Goal: Information Seeking & Learning: Learn about a topic

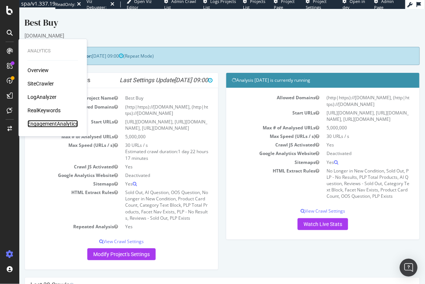
click at [56, 125] on div "EngagementAnalytics" at bounding box center [52, 123] width 51 height 7
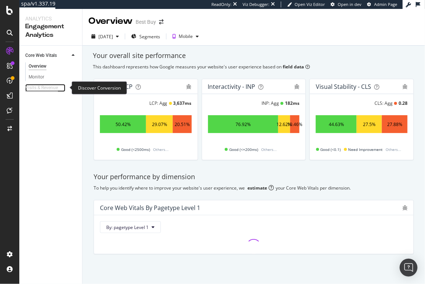
click at [46, 89] on div "Visits & Revenue" at bounding box center [41, 88] width 33 height 8
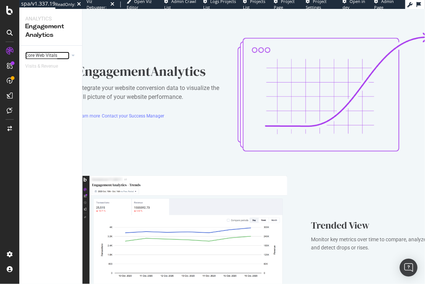
click at [45, 53] on div "Core Web Vitals" at bounding box center [41, 56] width 32 height 8
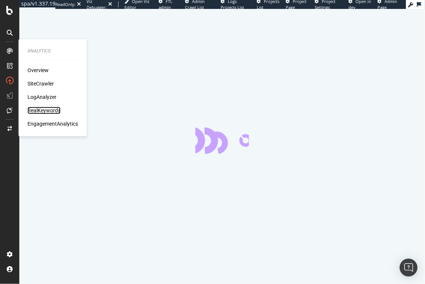
click at [44, 109] on div "RealKeywords" at bounding box center [43, 110] width 33 height 7
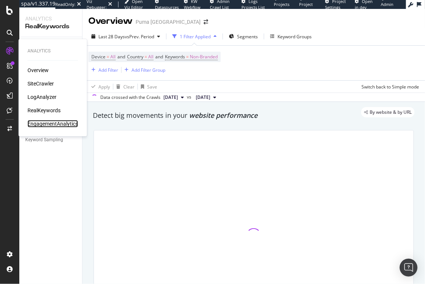
click at [55, 125] on div "EngagementAnalytics" at bounding box center [52, 123] width 51 height 7
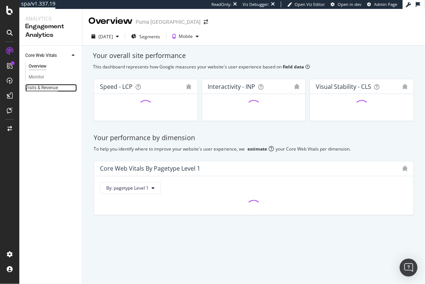
click at [42, 85] on div "Visits & Revenue" at bounding box center [41, 88] width 33 height 8
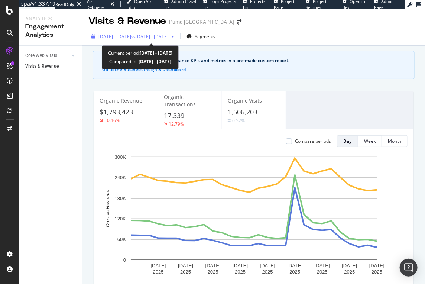
click at [122, 36] on span "[DATE] - [DATE]" at bounding box center [114, 36] width 33 height 6
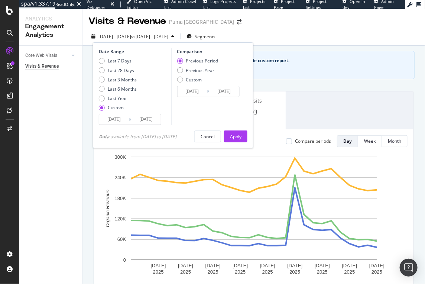
click at [146, 118] on input "[DATE]" at bounding box center [146, 119] width 30 height 10
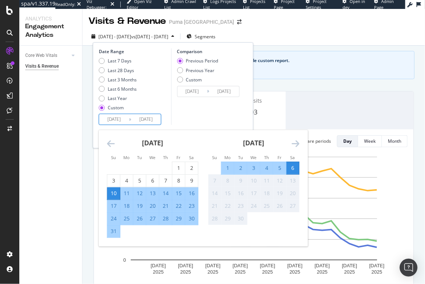
click at [106, 141] on div "[DATE] 1 2 3 4 5 6 7 8 9 10 11 12 13 14 15 16 17 18 19 20 21 22 23 24 25 26 27 …" at bounding box center [152, 184] width 101 height 108
click at [198, 91] on input "[DATE]" at bounding box center [192, 91] width 30 height 10
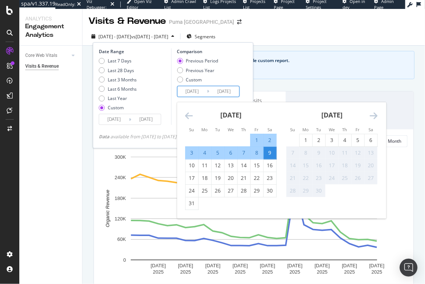
click at [191, 116] on icon "Move backward to switch to the previous month." at bounding box center [189, 115] width 8 height 9
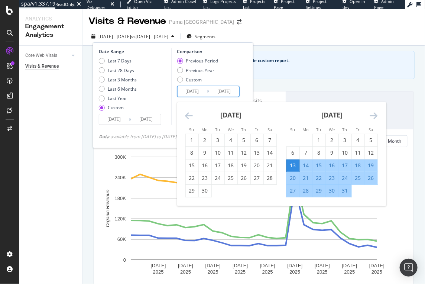
click at [191, 116] on icon "Move backward to switch to the previous month." at bounding box center [189, 115] width 8 height 9
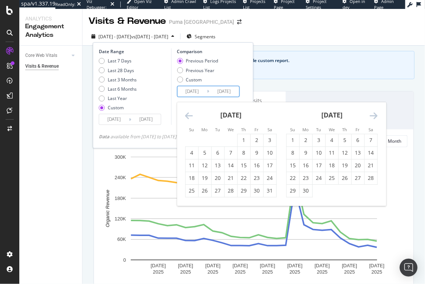
click at [191, 116] on icon "Move backward to switch to the previous month." at bounding box center [189, 115] width 8 height 9
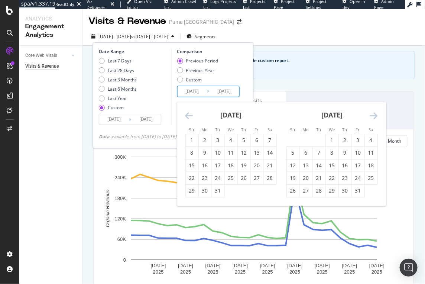
click at [191, 116] on icon "Move backward to switch to the previous month." at bounding box center [189, 115] width 8 height 9
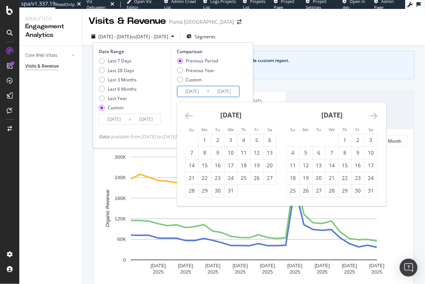
click at [191, 116] on icon "Move backward to switch to the previous month." at bounding box center [189, 115] width 8 height 9
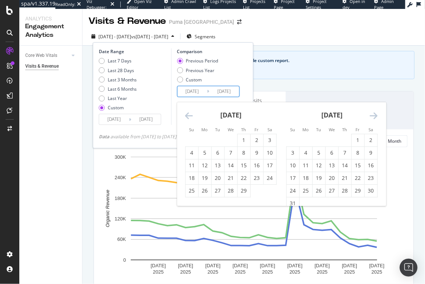
click at [191, 116] on icon "Move backward to switch to the previous month." at bounding box center [189, 115] width 8 height 9
click at [303, 139] on div "1" at bounding box center [305, 139] width 13 height 7
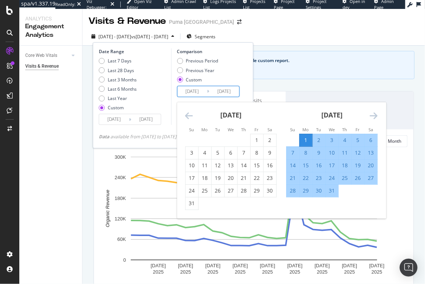
click at [187, 116] on icon "Move backward to switch to the previous month." at bounding box center [189, 115] width 8 height 9
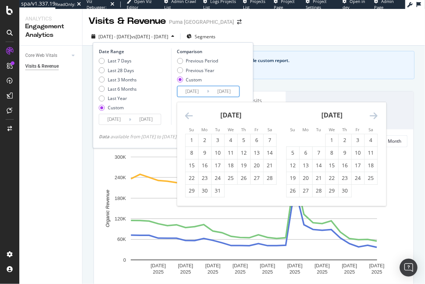
click at [187, 116] on icon "Move backward to switch to the previous month." at bounding box center [189, 115] width 8 height 9
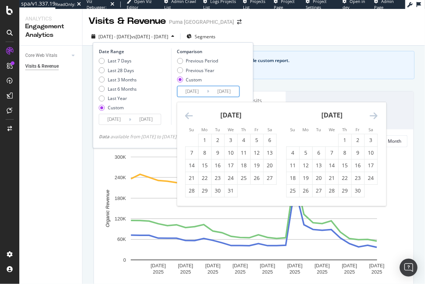
click at [187, 116] on icon "Move backward to switch to the previous month." at bounding box center [189, 115] width 8 height 9
click at [317, 190] on div "25" at bounding box center [318, 190] width 13 height 7
type input "2023/04/25"
click at [376, 116] on icon "Move forward to switch to the next month." at bounding box center [374, 115] width 8 height 9
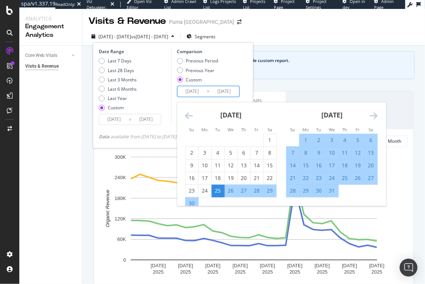
click at [376, 116] on icon "Move forward to switch to the next month." at bounding box center [374, 115] width 8 height 9
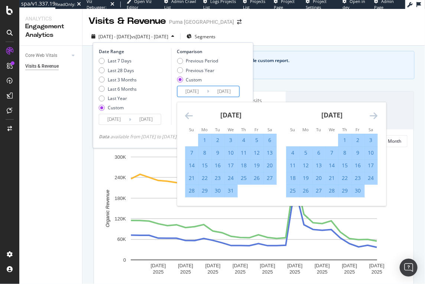
click at [376, 116] on icon "Move forward to switch to the next month." at bounding box center [374, 115] width 8 height 9
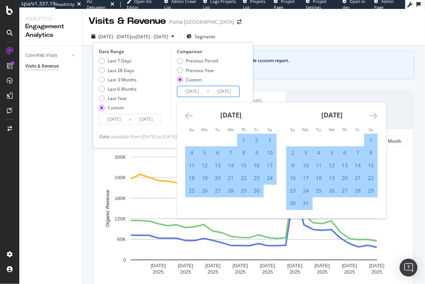
click at [376, 116] on icon "Move forward to switch to the next month." at bounding box center [374, 115] width 8 height 9
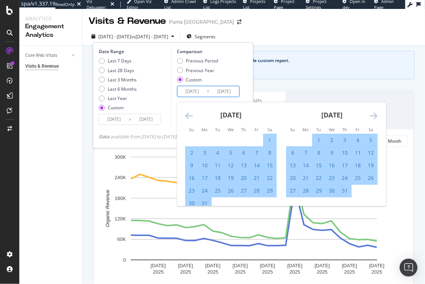
click at [376, 116] on icon "Move forward to switch to the next month." at bounding box center [374, 115] width 8 height 9
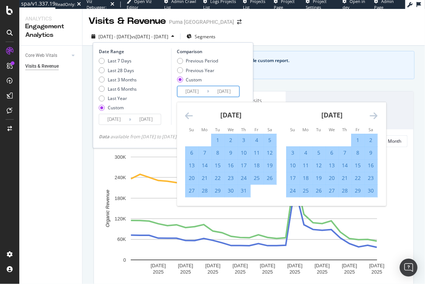
click at [376, 116] on icon "Move forward to switch to the next month." at bounding box center [374, 115] width 8 height 9
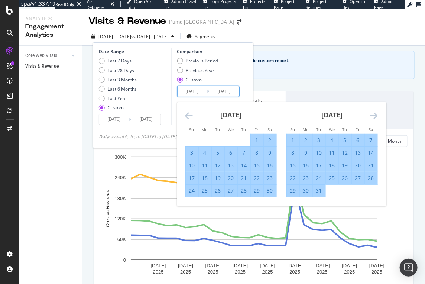
click at [376, 116] on icon "Move forward to switch to the next month." at bounding box center [374, 115] width 8 height 9
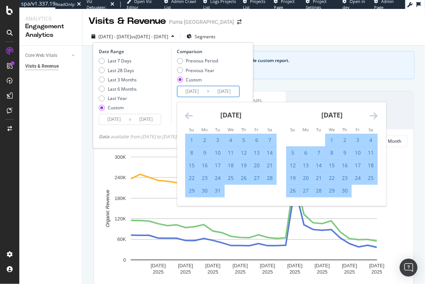
click at [376, 116] on icon "Move forward to switch to the next month." at bounding box center [374, 115] width 8 height 9
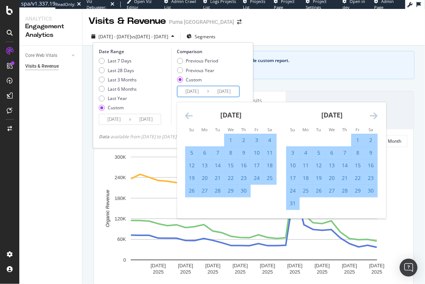
click at [376, 116] on icon "Move forward to switch to the next month." at bounding box center [374, 115] width 8 height 9
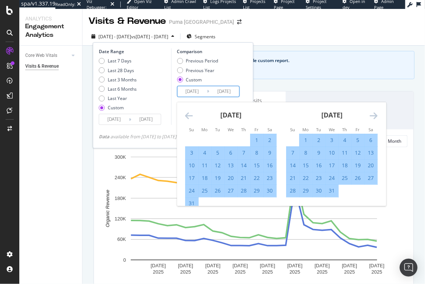
click at [376, 116] on icon "Move forward to switch to the next month." at bounding box center [374, 115] width 8 height 9
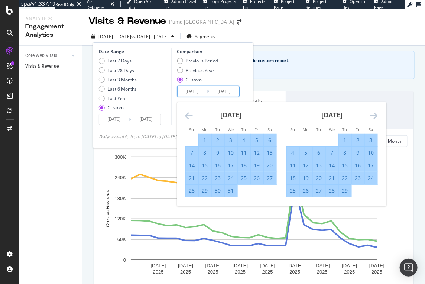
click at [376, 116] on icon "Move forward to switch to the next month." at bounding box center [374, 115] width 8 height 9
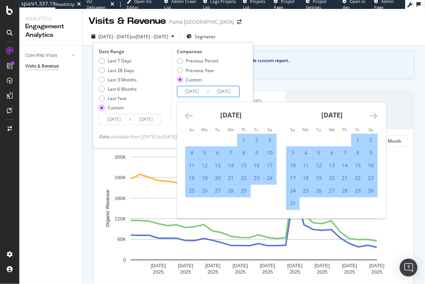
click at [376, 116] on icon "Move forward to switch to the next month." at bounding box center [374, 115] width 8 height 9
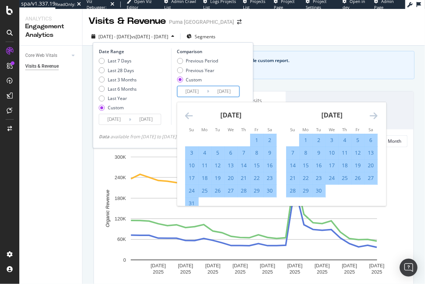
click at [322, 177] on div "23" at bounding box center [318, 177] width 13 height 7
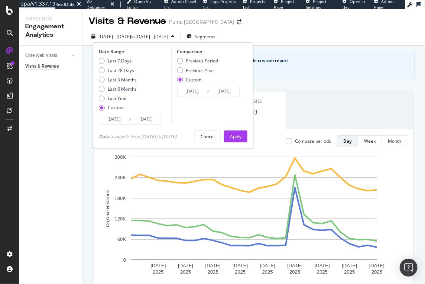
click at [231, 91] on input "2024/04/23" at bounding box center [224, 91] width 30 height 10
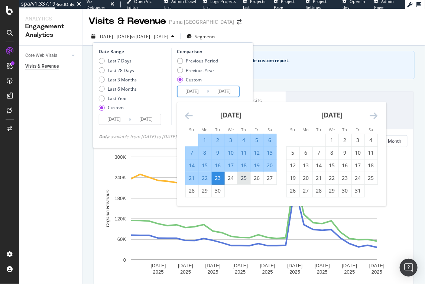
click at [241, 175] on div "25" at bounding box center [243, 177] width 13 height 7
type input "2024/04/25"
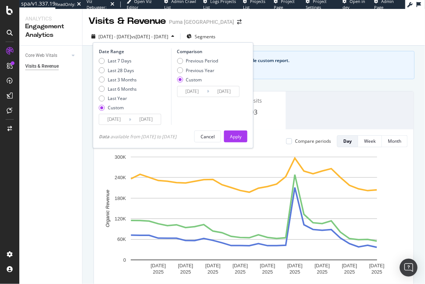
click at [124, 120] on input "2025/08/10" at bounding box center [114, 119] width 30 height 10
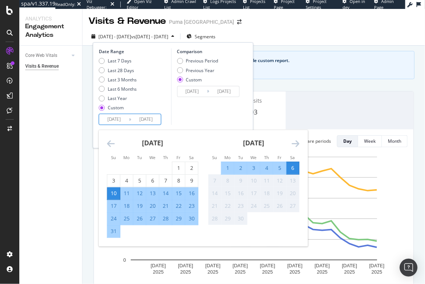
click at [110, 144] on icon "Move backward to switch to the previous month." at bounding box center [111, 143] width 8 height 9
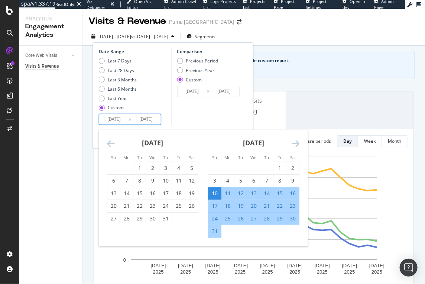
click at [110, 144] on icon "Move backward to switch to the previous month." at bounding box center [111, 143] width 8 height 9
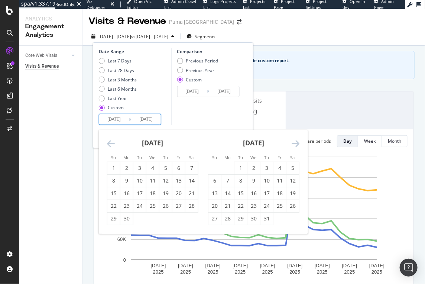
click at [110, 144] on icon "Move backward to switch to the previous month." at bounding box center [111, 143] width 8 height 9
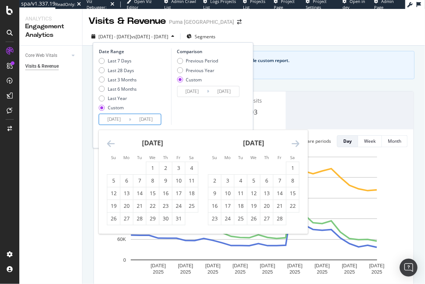
click at [110, 144] on icon "Move backward to switch to the previous month." at bounding box center [111, 143] width 8 height 9
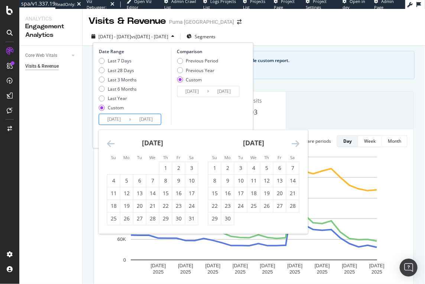
click at [110, 144] on icon "Move backward to switch to the previous month." at bounding box center [111, 143] width 8 height 9
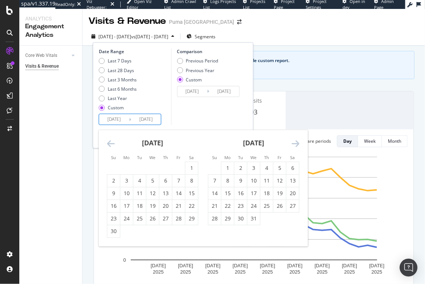
click at [110, 144] on icon "Move backward to switch to the previous month." at bounding box center [111, 143] width 8 height 9
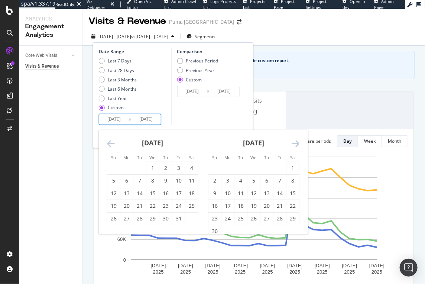
click at [110, 144] on icon "Move backward to switch to the previous month." at bounding box center [111, 143] width 8 height 9
click at [162, 208] on div "25" at bounding box center [165, 205] width 13 height 7
type input "2024/04/25"
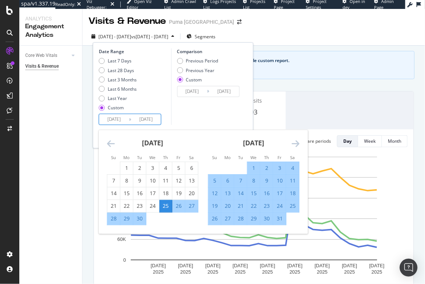
click at [299, 146] on div "May 2024 1 2 3 4 5 6 7 8 9 10 11 12 13 14 15 16 17 18 19 20 21 22 23 24 25 26 2…" at bounding box center [253, 177] width 101 height 95
click at [297, 140] on icon "Move forward to switch to the next month." at bounding box center [296, 143] width 8 height 9
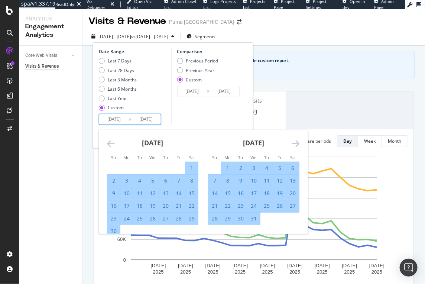
click at [297, 140] on icon "Move forward to switch to the next month." at bounding box center [296, 143] width 8 height 9
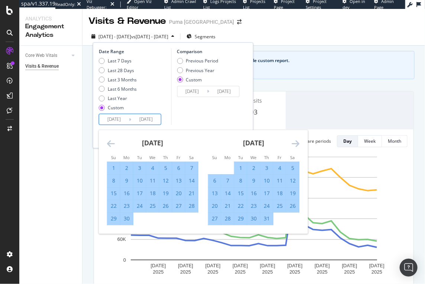
click at [297, 140] on icon "Move forward to switch to the next month." at bounding box center [296, 143] width 8 height 9
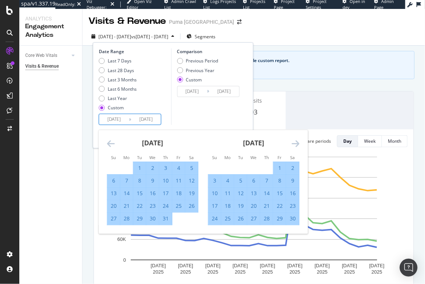
click at [297, 140] on icon "Move forward to switch to the next month." at bounding box center [296, 143] width 8 height 9
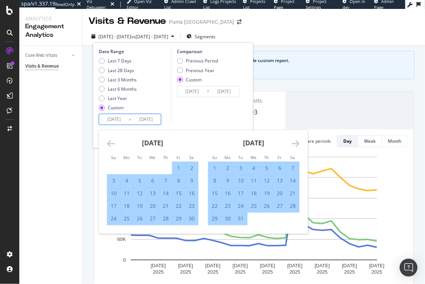
click at [297, 140] on icon "Move forward to switch to the next month." at bounding box center [296, 143] width 8 height 9
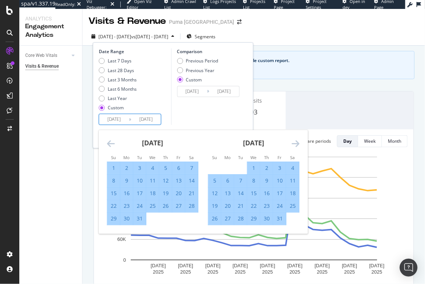
click at [297, 140] on icon "Move forward to switch to the next month." at bounding box center [296, 143] width 8 height 9
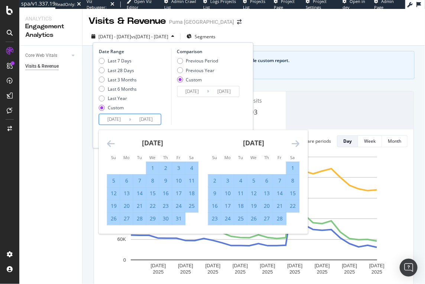
click at [297, 140] on icon "Move forward to switch to the next month." at bounding box center [296, 143] width 8 height 9
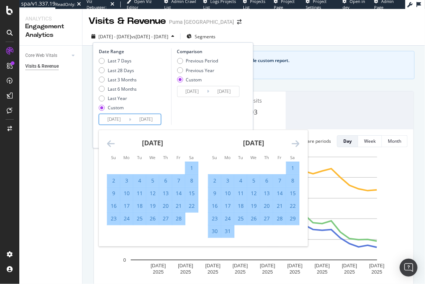
click at [297, 140] on icon "Move forward to switch to the next month." at bounding box center [296, 143] width 8 height 9
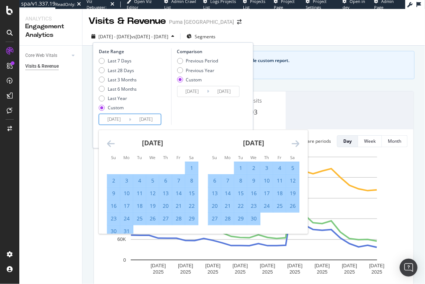
click at [278, 205] on div "25" at bounding box center [279, 205] width 13 height 7
type input "2025/04/25"
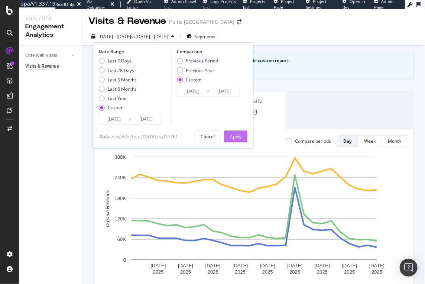
click at [247, 137] on button "Apply" at bounding box center [235, 136] width 23 height 12
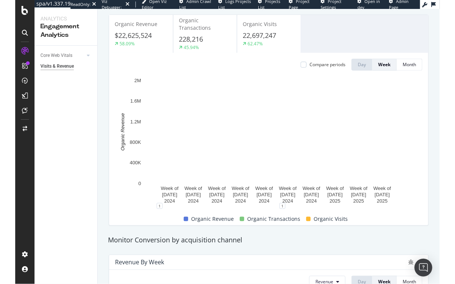
scroll to position [72, 0]
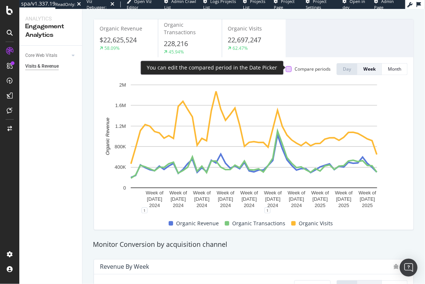
click at [290, 67] on div at bounding box center [289, 69] width 6 height 6
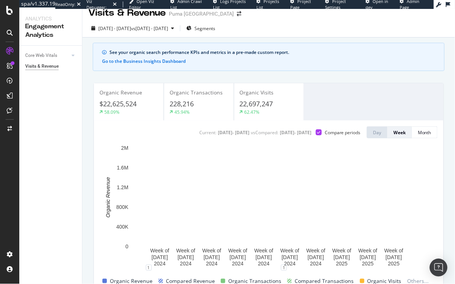
scroll to position [40, 0]
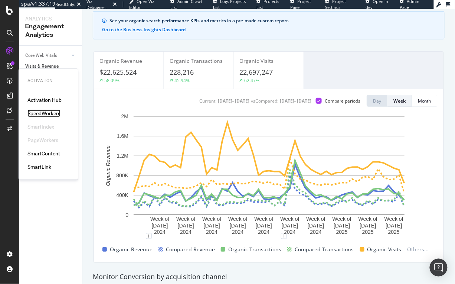
click at [49, 111] on div "SpeedWorkers" at bounding box center [43, 113] width 33 height 7
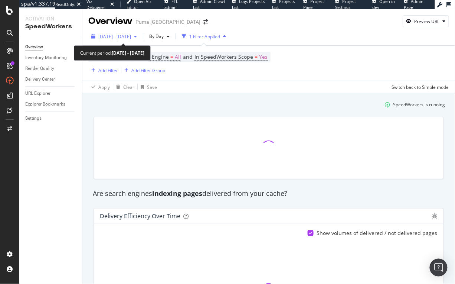
click at [129, 38] on span "[DATE] - [DATE]" at bounding box center [114, 36] width 33 height 6
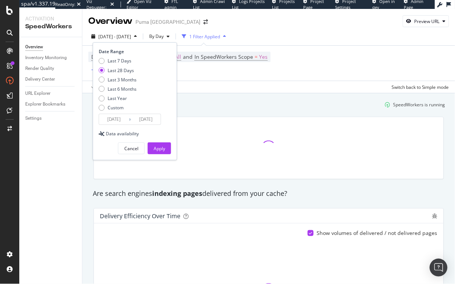
click at [120, 123] on input "[DATE]" at bounding box center [114, 119] width 30 height 10
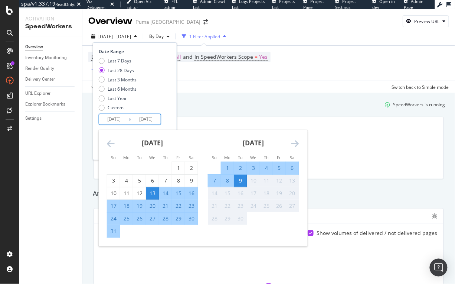
click at [113, 144] on icon "Move backward to switch to the previous month." at bounding box center [111, 143] width 8 height 9
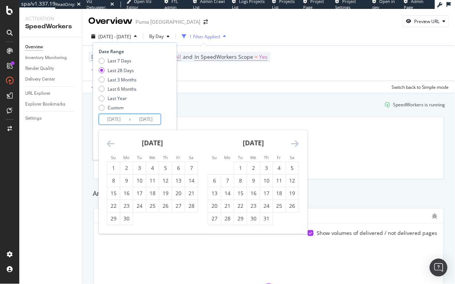
click at [113, 144] on icon "Move backward to switch to the previous month." at bounding box center [111, 143] width 8 height 9
click at [149, 114] on input "[DATE]" at bounding box center [146, 119] width 30 height 10
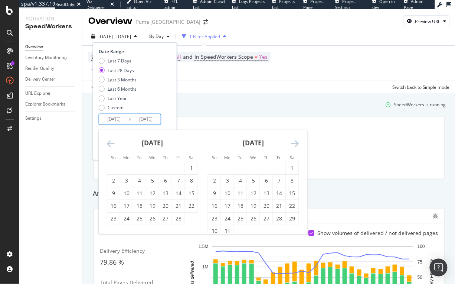
click at [109, 144] on icon "Move backward to switch to the previous month." at bounding box center [111, 143] width 8 height 9
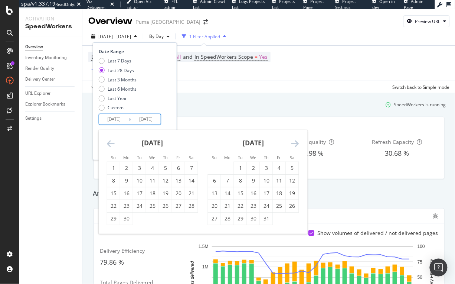
click at [109, 144] on icon "Move backward to switch to the previous month." at bounding box center [111, 143] width 8 height 9
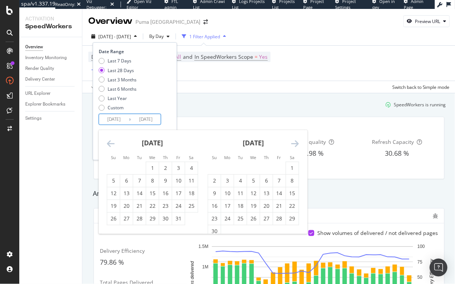
click at [109, 144] on icon "Move backward to switch to the previous month." at bounding box center [111, 143] width 8 height 9
click at [111, 144] on icon "Move backward to switch to the previous month." at bounding box center [111, 143] width 8 height 9
click at [294, 141] on icon "Move forward to switch to the next month." at bounding box center [296, 143] width 8 height 9
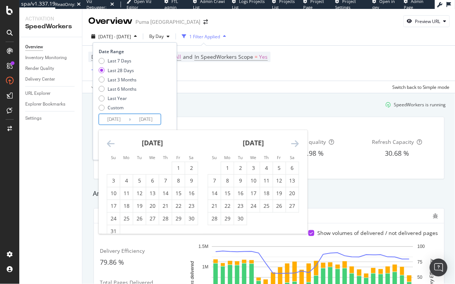
click at [294, 142] on icon "Move forward to switch to the next month." at bounding box center [296, 143] width 8 height 9
click at [127, 165] on div "1" at bounding box center [126, 167] width 13 height 7
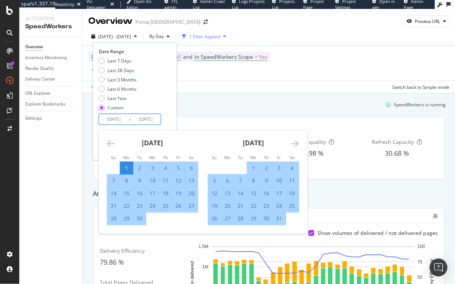
click at [110, 143] on icon "Move backward to switch to the previous month." at bounding box center [111, 143] width 8 height 9
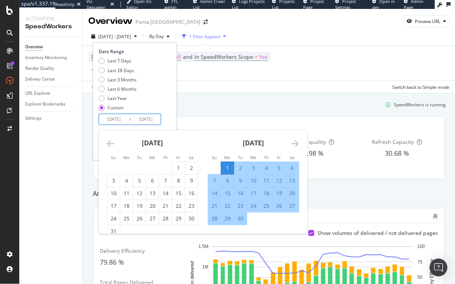
click at [110, 143] on icon "Move backward to switch to the previous month." at bounding box center [111, 143] width 8 height 9
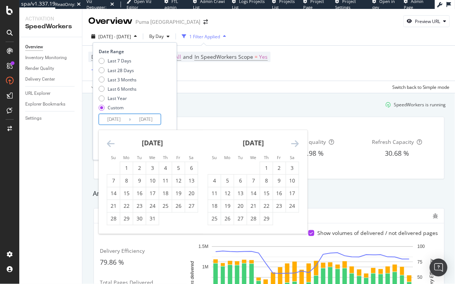
click at [110, 143] on icon "Move backward to switch to the previous month." at bounding box center [111, 143] width 8 height 9
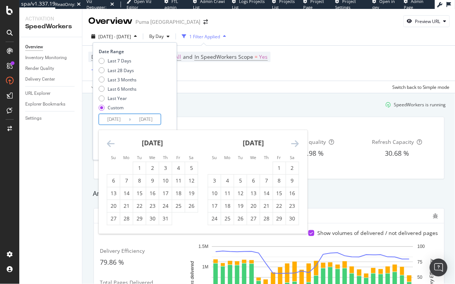
click at [110, 143] on icon "Move backward to switch to the previous month." at bounding box center [111, 143] width 8 height 9
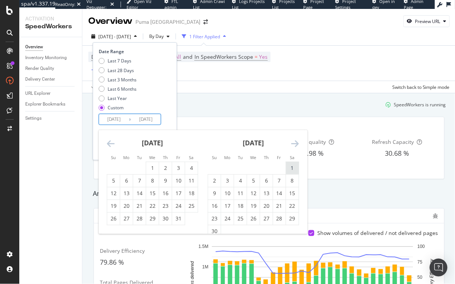
click at [292, 166] on div "1" at bounding box center [292, 167] width 13 height 7
type input "2023/04/01"
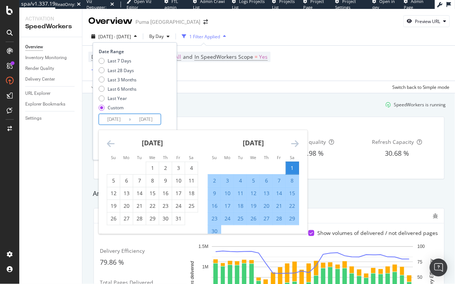
click at [215, 230] on div "30" at bounding box center [214, 230] width 13 height 7
type input "2023/04/30"
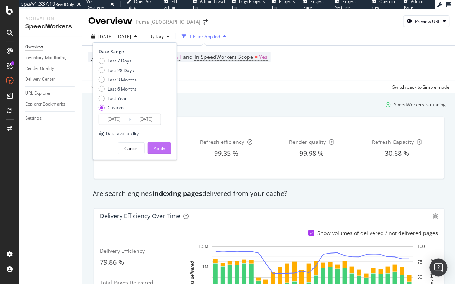
click at [161, 148] on div "Apply" at bounding box center [160, 148] width 12 height 6
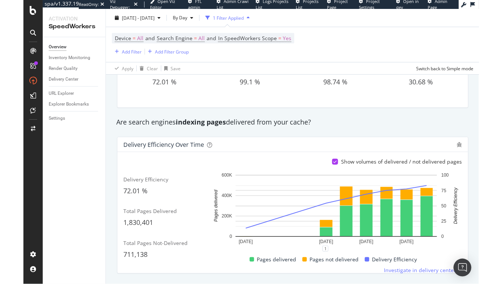
scroll to position [88, 0]
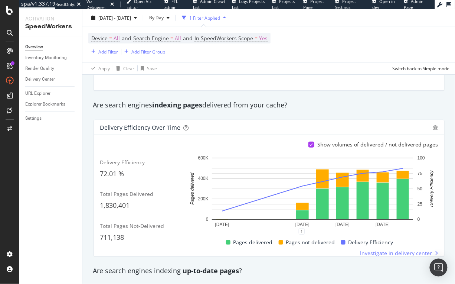
drag, startPoint x: 453, startPoint y: 92, endPoint x: 455, endPoint y: 87, distance: 5.4
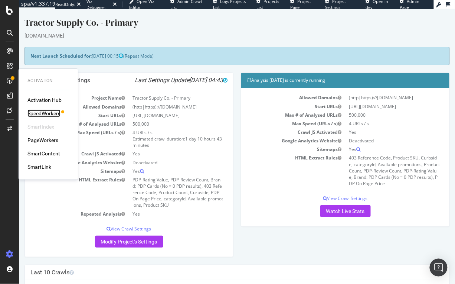
click at [41, 112] on div "SpeedWorkers" at bounding box center [43, 113] width 33 height 7
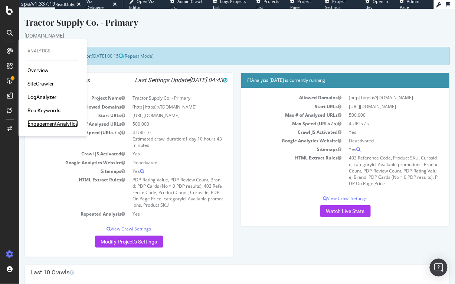
click at [56, 121] on div "EngagementAnalytics" at bounding box center [52, 123] width 51 height 7
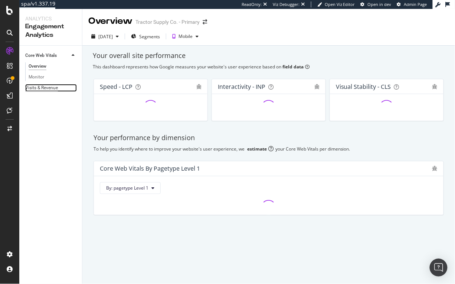
click at [43, 89] on div "Visits & Revenue" at bounding box center [41, 88] width 33 height 8
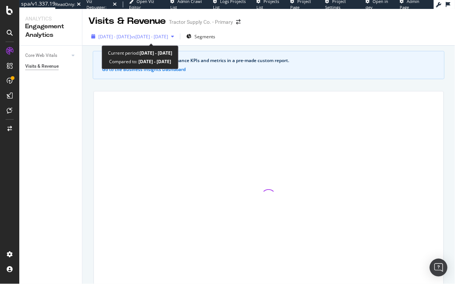
click at [131, 38] on span "[DATE] - [DATE]" at bounding box center [114, 36] width 33 height 6
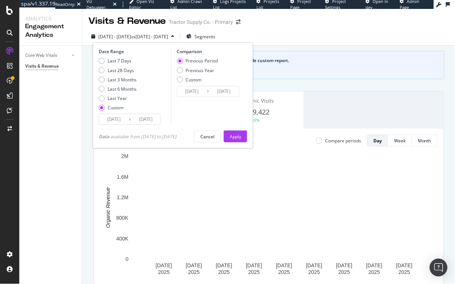
scroll to position [0, 0]
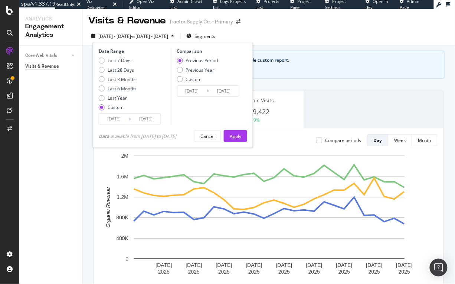
click at [105, 115] on input "[DATE]" at bounding box center [114, 119] width 30 height 10
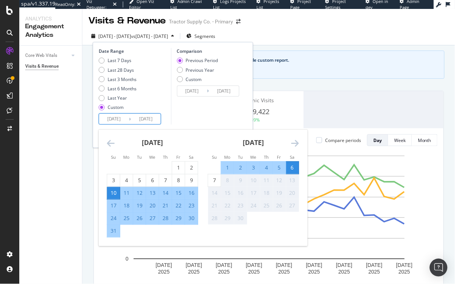
click at [112, 141] on icon "Move backward to switch to the previous month." at bounding box center [111, 143] width 8 height 9
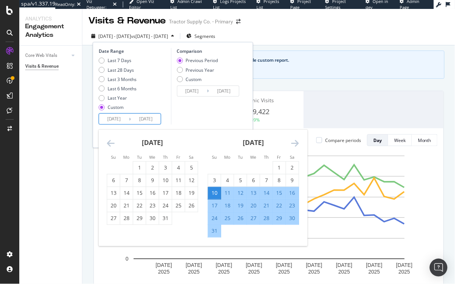
click at [112, 141] on icon "Move backward to switch to the previous month." at bounding box center [111, 143] width 8 height 9
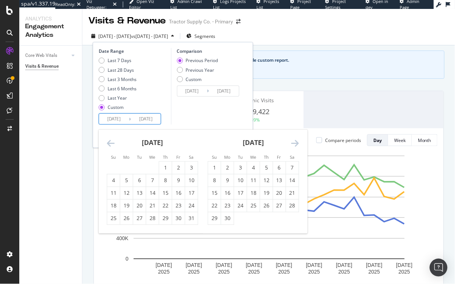
click at [112, 141] on icon "Move backward to switch to the previous month." at bounding box center [111, 143] width 8 height 9
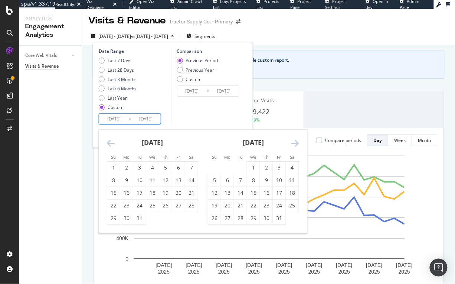
click at [112, 141] on icon "Move backward to switch to the previous month." at bounding box center [111, 143] width 8 height 9
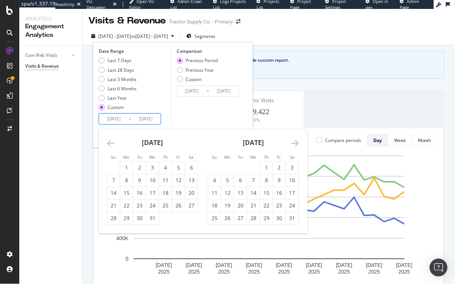
click at [112, 141] on icon "Move backward to switch to the previous month." at bounding box center [111, 143] width 8 height 9
click at [106, 143] on div "April 2024 1 2 3 4 5 6 7 8 9 10 11 12 13 14 15 16 17 18 19 20 21 22 23 24 25 26…" at bounding box center [152, 177] width 101 height 95
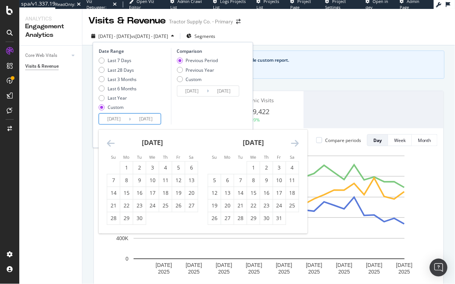
click at [106, 143] on div "April 2024 1 2 3 4 5 6 7 8 9 10 11 12 13 14 15 16 17 18 19 20 21 22 23 24 25 26…" at bounding box center [152, 177] width 101 height 95
click at [111, 143] on icon "Move backward to switch to the previous month." at bounding box center [111, 143] width 8 height 9
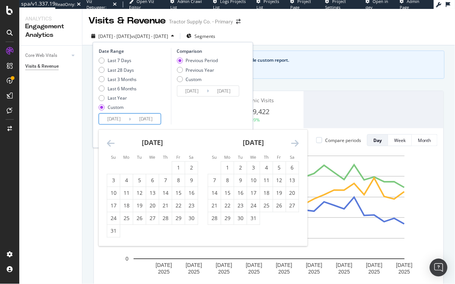
click at [111, 143] on icon "Move backward to switch to the previous month." at bounding box center [111, 143] width 8 height 9
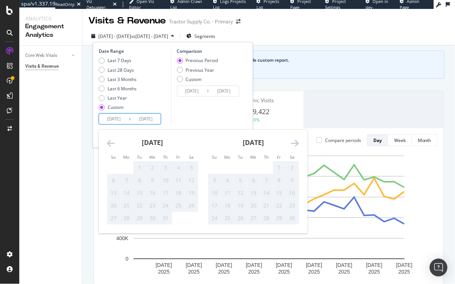
click at [111, 143] on icon "Move backward to switch to the previous month." at bounding box center [111, 143] width 8 height 9
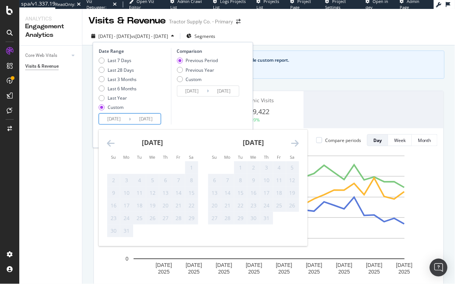
click at [297, 141] on icon "Move forward to switch to the next month." at bounding box center [296, 143] width 8 height 9
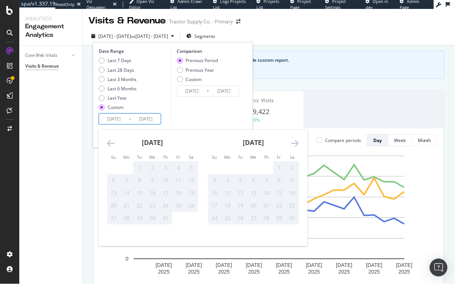
click at [297, 141] on icon "Move forward to switch to the next month." at bounding box center [296, 143] width 8 height 9
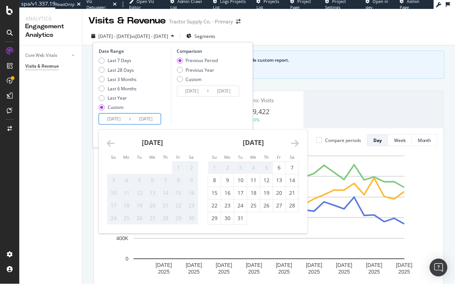
click at [297, 141] on icon "Move forward to switch to the next month." at bounding box center [296, 143] width 8 height 9
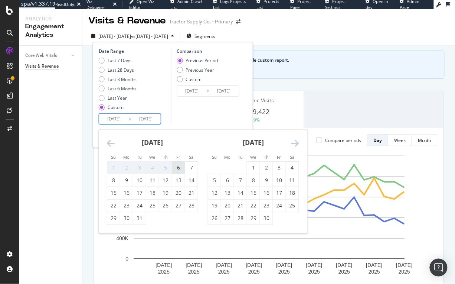
click at [179, 171] on div "6" at bounding box center [178, 168] width 13 height 12
type input "2023/10/06"
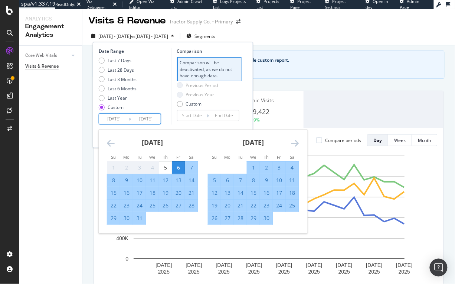
click at [293, 143] on icon "Move forward to switch to the next month." at bounding box center [296, 143] width 8 height 9
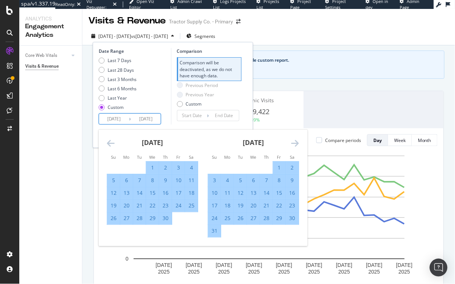
click at [293, 143] on icon "Move forward to switch to the next month." at bounding box center [296, 143] width 8 height 9
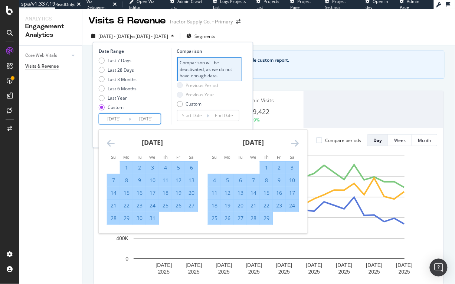
click at [293, 143] on icon "Move forward to switch to the next month." at bounding box center [296, 143] width 8 height 9
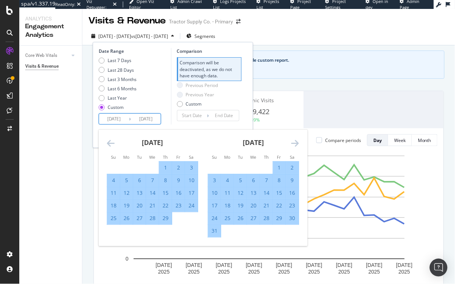
click at [293, 143] on icon "Move forward to switch to the next month." at bounding box center [296, 143] width 8 height 9
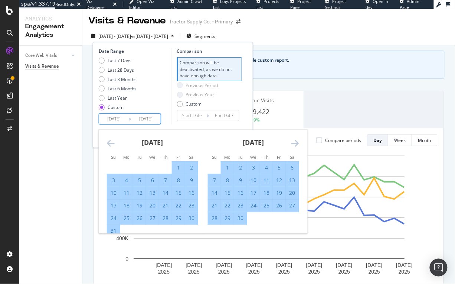
click at [293, 143] on icon "Move forward to switch to the next month." at bounding box center [296, 143] width 8 height 9
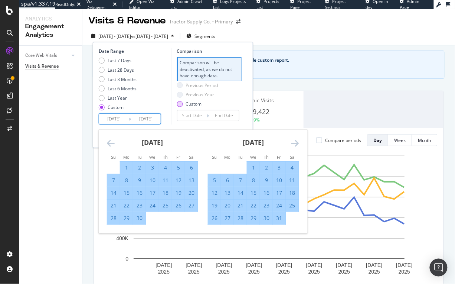
click at [185, 101] on div "Custom" at bounding box center [197, 104] width 41 height 6
type input "2023/10/06"
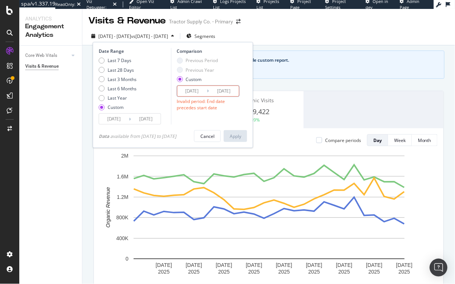
click at [193, 92] on input "2023/10/06" at bounding box center [192, 91] width 30 height 10
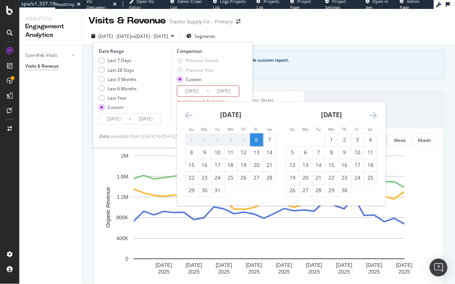
click at [186, 113] on icon "Move backward to switch to the previous month." at bounding box center [189, 115] width 8 height 9
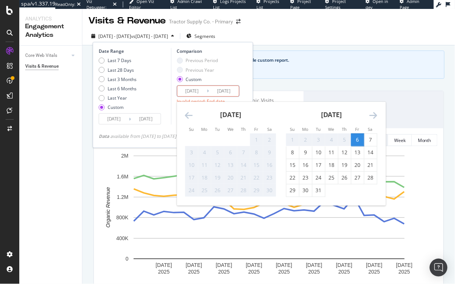
click at [358, 140] on div "6" at bounding box center [357, 139] width 13 height 7
click at [376, 114] on icon "Move forward to switch to the next month." at bounding box center [374, 115] width 8 height 9
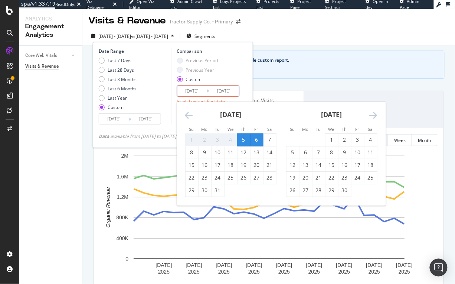
click at [376, 114] on icon "Move forward to switch to the next month." at bounding box center [374, 115] width 8 height 9
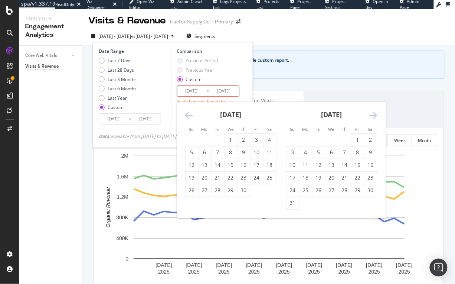
click at [224, 93] on input "2023/10/05" at bounding box center [224, 91] width 30 height 10
click at [375, 114] on icon "Move forward to switch to the next month." at bounding box center [374, 115] width 8 height 9
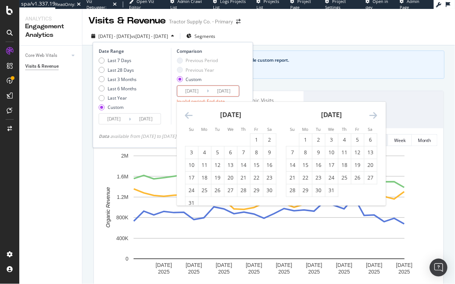
click at [375, 114] on icon "Move forward to switch to the next month." at bounding box center [374, 115] width 8 height 9
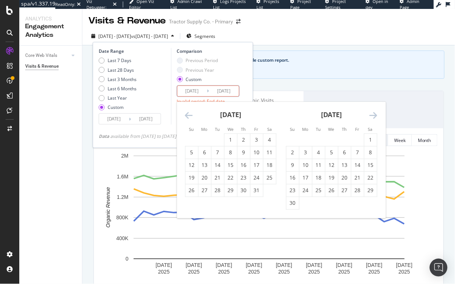
click at [375, 114] on icon "Move forward to switch to the next month." at bounding box center [374, 115] width 8 height 9
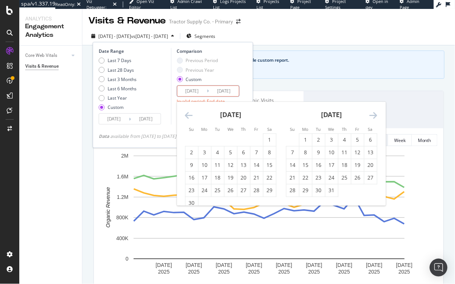
click at [375, 114] on icon "Move forward to switch to the next month." at bounding box center [374, 115] width 8 height 9
click at [297, 154] on div "6" at bounding box center [292, 152] width 13 height 7
type input "2024/10/06"
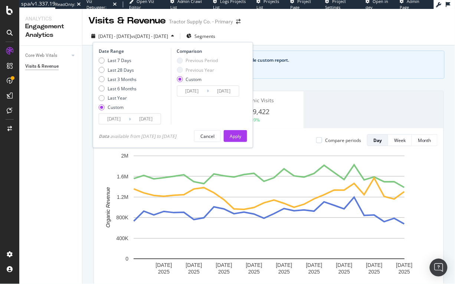
click at [117, 121] on input "2023/10/06" at bounding box center [114, 119] width 30 height 10
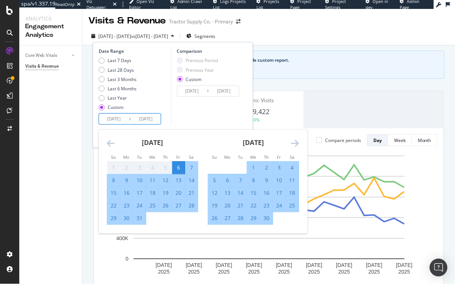
click at [291, 141] on div "November 2023" at bounding box center [253, 146] width 91 height 32
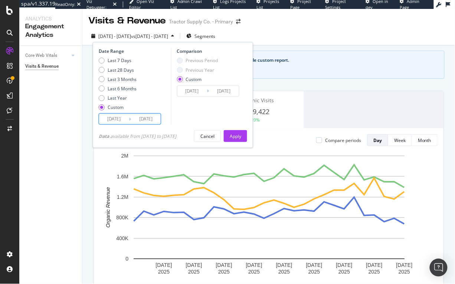
click at [108, 114] on input "2023/10/06" at bounding box center [114, 119] width 30 height 10
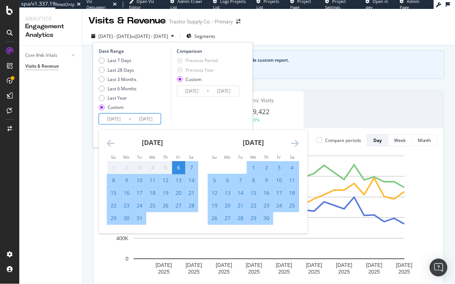
click at [111, 117] on input "2023/10/06" at bounding box center [114, 119] width 30 height 10
type input "2024/10/06"
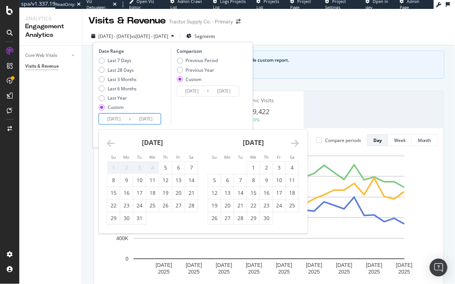
click at [124, 118] on input "2024/10/06" at bounding box center [114, 119] width 30 height 10
click at [144, 119] on input "2025/09/06" at bounding box center [146, 119] width 30 height 10
click at [150, 118] on input "2025/09/06" at bounding box center [146, 119] width 30 height 10
click at [169, 118] on div "Date Range Last 7 Days Last 28 Days Last 3 Months Last 6 Months Last Year Custo…" at bounding box center [134, 86] width 71 height 77
type input "2025/09/06"
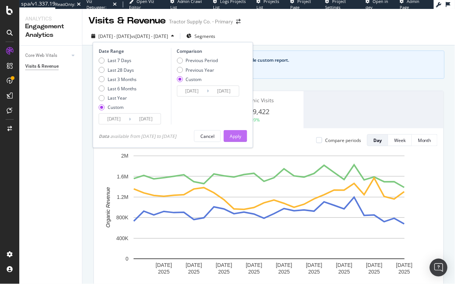
click at [241, 135] on div "Apply" at bounding box center [236, 136] width 12 height 6
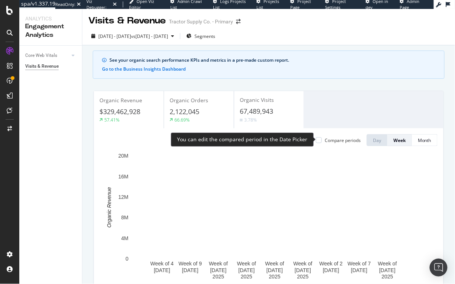
click at [328, 140] on div "Compare periods" at bounding box center [343, 140] width 36 height 6
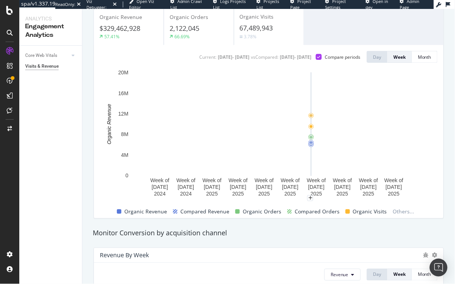
scroll to position [79, 0]
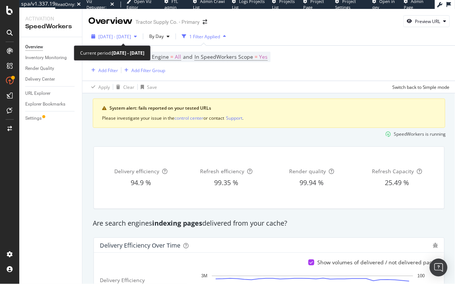
click at [130, 37] on span "[DATE] - [DATE]" at bounding box center [114, 36] width 33 height 6
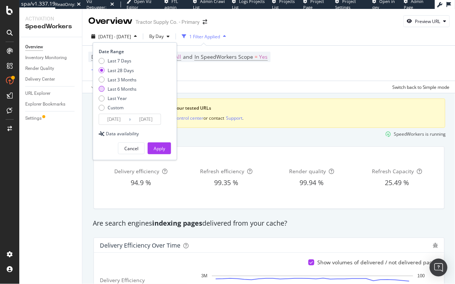
click at [123, 90] on div "Last 6 Months" at bounding box center [122, 89] width 29 height 6
click at [121, 98] on div "Last Year" at bounding box center [117, 98] width 19 height 6
click at [120, 107] on div "Custom" at bounding box center [116, 107] width 16 height 6
click at [114, 117] on input "[DATE]" at bounding box center [114, 119] width 30 height 10
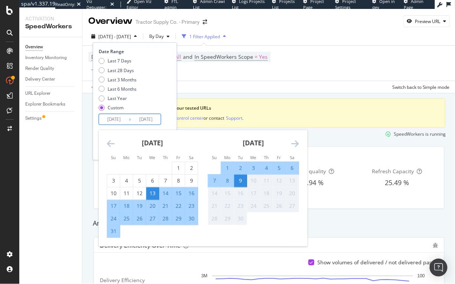
click at [113, 139] on icon "Move backward to switch to the previous month." at bounding box center [111, 143] width 8 height 9
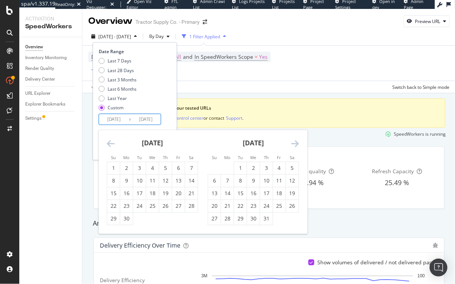
click at [113, 139] on icon "Move backward to switch to the previous month." at bounding box center [111, 143] width 8 height 9
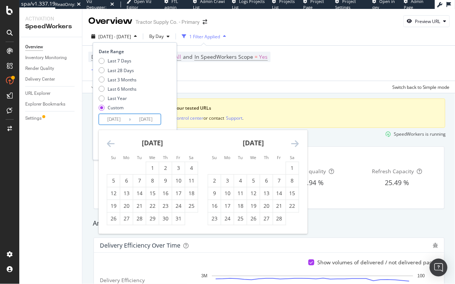
click at [113, 139] on icon "Move backward to switch to the previous month." at bounding box center [111, 143] width 8 height 9
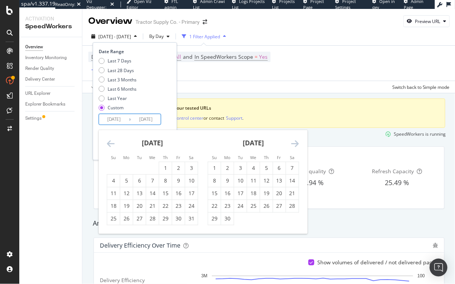
click at [113, 139] on icon "Move backward to switch to the previous month." at bounding box center [111, 143] width 8 height 9
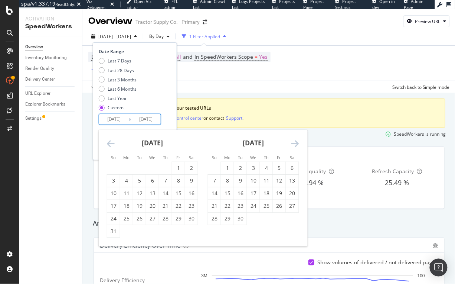
click at [113, 139] on icon "Move backward to switch to the previous month." at bounding box center [111, 143] width 8 height 9
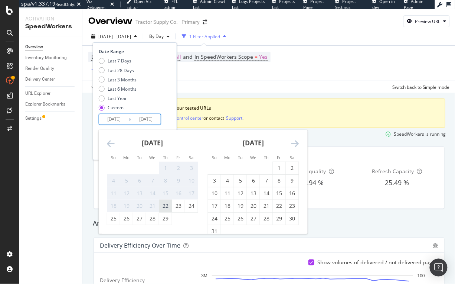
click at [165, 206] on div "22" at bounding box center [165, 205] width 13 height 7
type input "[DATE]"
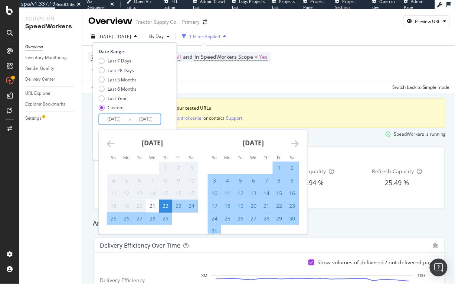
click at [154, 92] on div "Last 7 Days Last 28 Days Last 3 Months Last 6 Months Last Year Custom" at bounding box center [134, 86] width 71 height 56
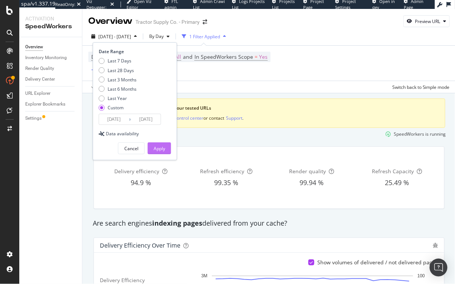
click at [163, 146] on div "Apply" at bounding box center [160, 148] width 12 height 6
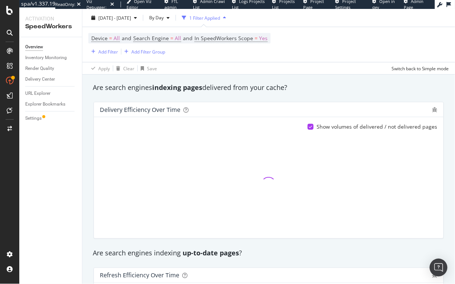
scroll to position [143, 0]
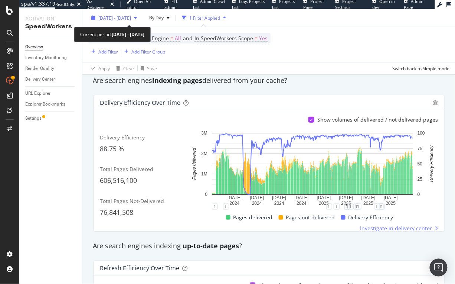
click at [120, 15] on span "[DATE] - [DATE]" at bounding box center [114, 17] width 33 height 6
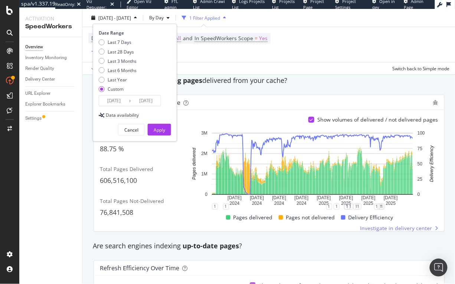
click at [110, 98] on input "[DATE]" at bounding box center [114, 100] width 30 height 10
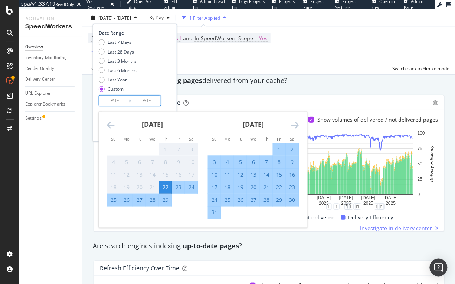
click at [113, 124] on icon "Move backward to switch to the previous month." at bounding box center [111, 124] width 8 height 9
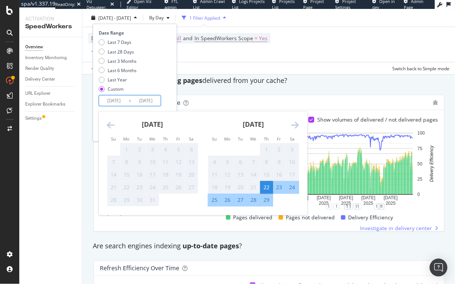
click at [170, 86] on div "Date Range Last 7 Days Last 28 Days Last 3 Months Last 6 Months Last Year Custo…" at bounding box center [135, 68] width 72 height 77
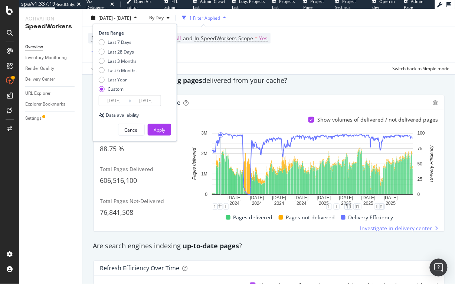
click at [213, 219] on div "Pages delivered Pages not delivered Delivery Efficiency" at bounding box center [310, 216] width 252 height 9
